Goal: Task Accomplishment & Management: Manage account settings

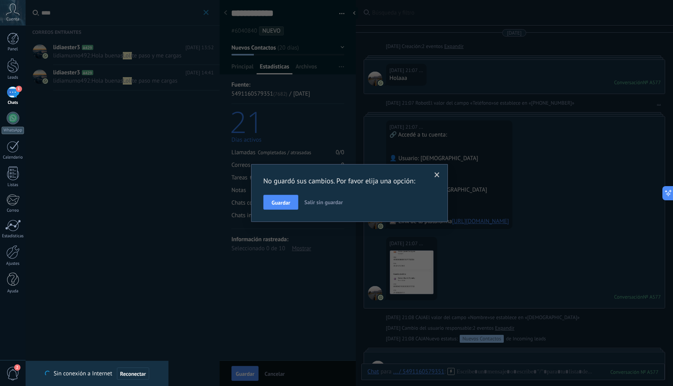
scroll to position [7, 0]
click at [285, 203] on span "Guardar" at bounding box center [280, 203] width 18 height 6
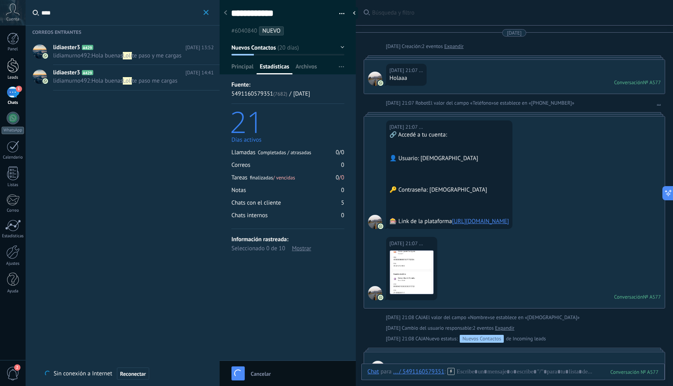
click at [17, 65] on div at bounding box center [13, 65] width 12 height 15
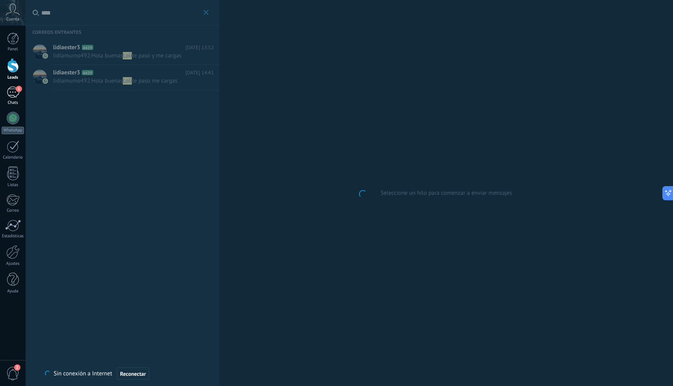
click at [10, 97] on div "1" at bounding box center [13, 92] width 13 height 11
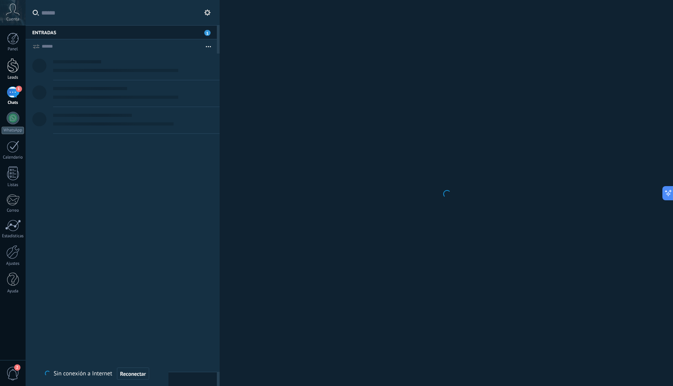
click at [11, 73] on link "Leads" at bounding box center [13, 69] width 26 height 22
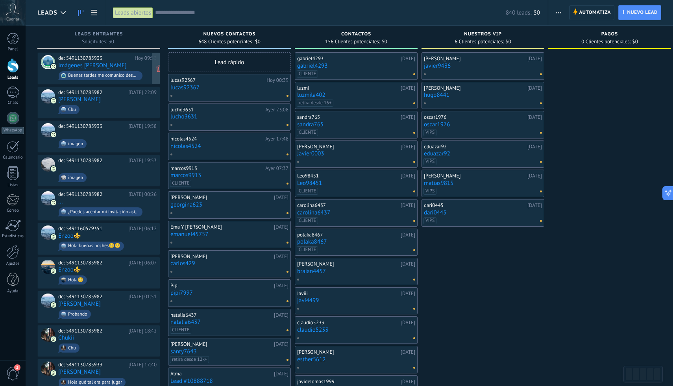
click at [90, 59] on div "de: 5491130785933" at bounding box center [95, 58] width 74 height 6
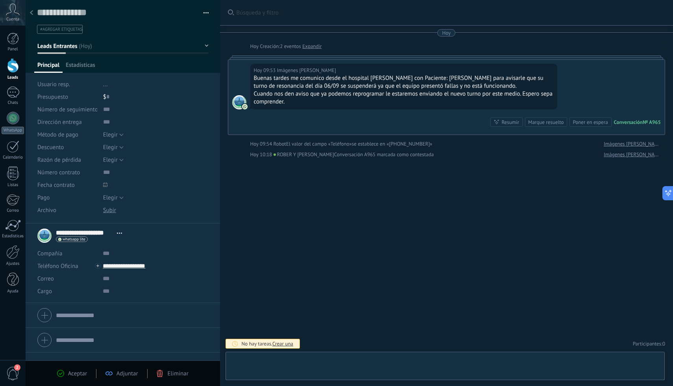
scroll to position [12, 0]
click at [12, 100] on div "Chats" at bounding box center [13, 102] width 23 height 5
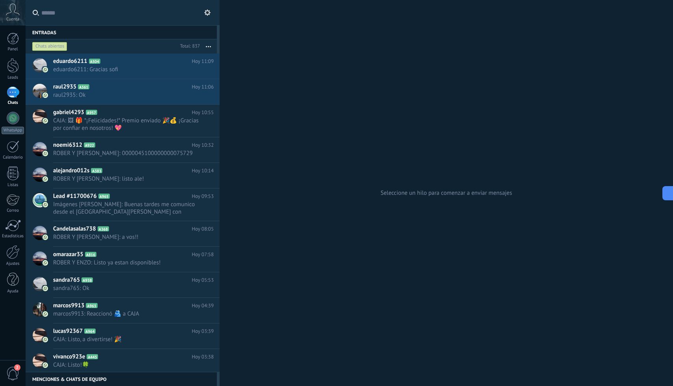
click at [117, 12] on input "text" at bounding box center [127, 12] width 172 height 25
click at [92, 112] on span "A957" at bounding box center [91, 112] width 11 height 5
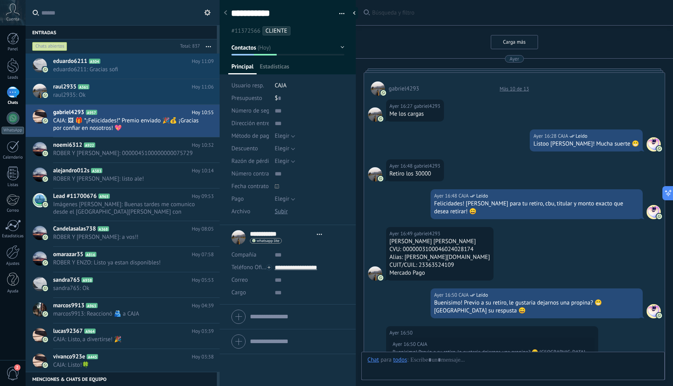
type textarea "**********"
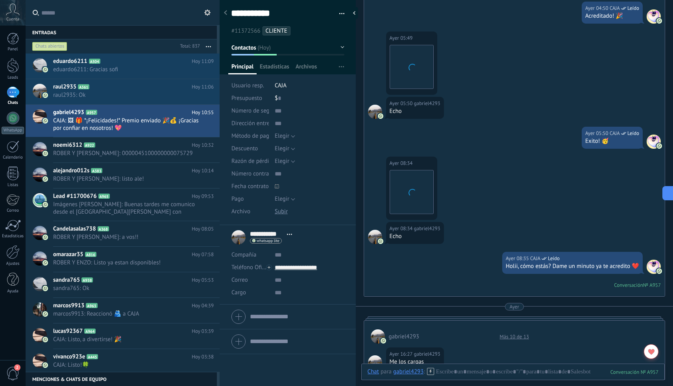
scroll to position [744, 0]
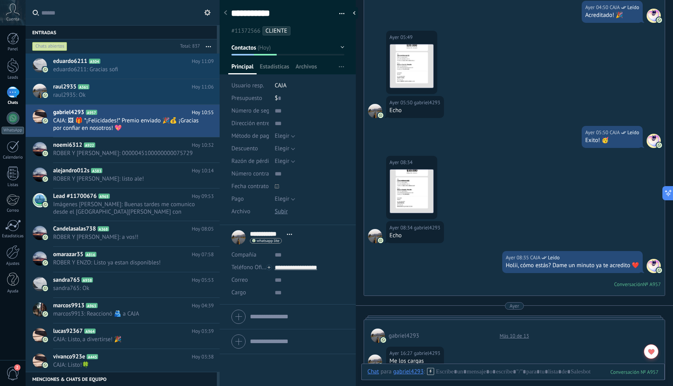
click at [253, 44] on span "Contactos" at bounding box center [243, 47] width 25 height 7
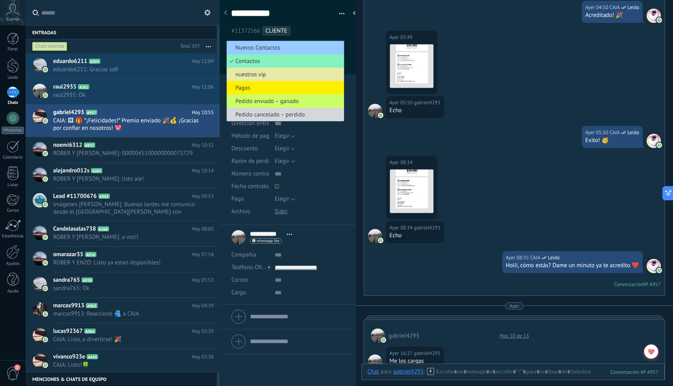
click at [255, 76] on span "nuestros vip" at bounding box center [284, 74] width 115 height 7
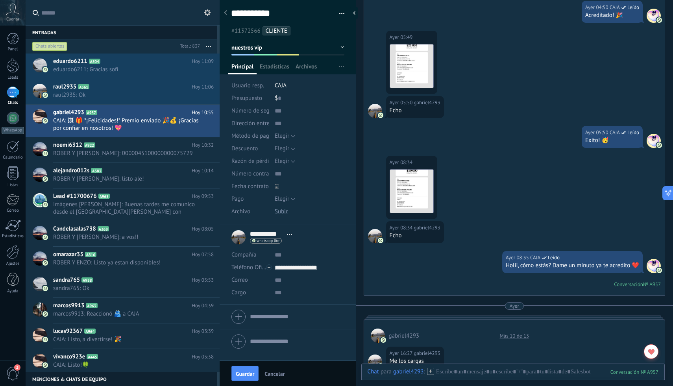
click at [276, 27] on span "CLIENTE" at bounding box center [276, 30] width 22 height 7
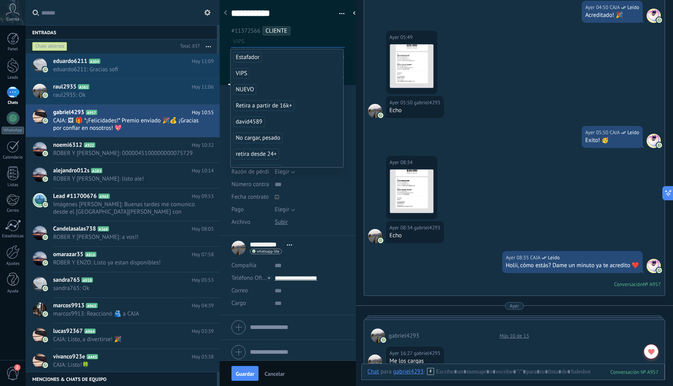
click at [259, 69] on li "VIPS" at bounding box center [286, 73] width 112 height 16
click at [321, 26] on ul "#11372566 CLIENTE VIPS Estafador" at bounding box center [287, 36] width 115 height 21
click at [252, 381] on div "Guardar Cancelar" at bounding box center [287, 373] width 136 height 26
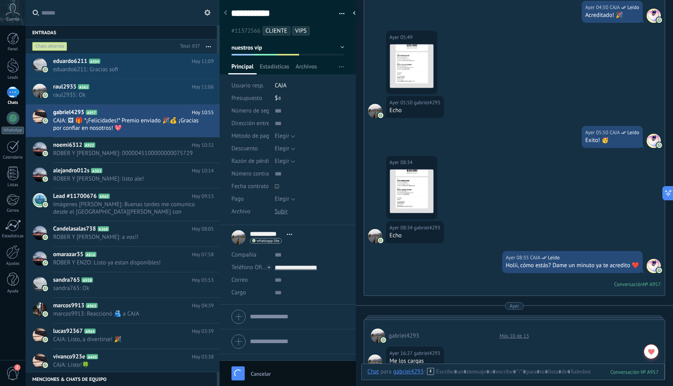
click at [249, 375] on div "**********" at bounding box center [287, 193] width 136 height 386
